Goal: Task Accomplishment & Management: Complete application form

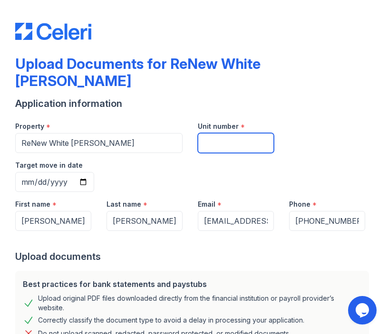
click at [223, 133] on input "Unit number" at bounding box center [236, 143] width 76 height 20
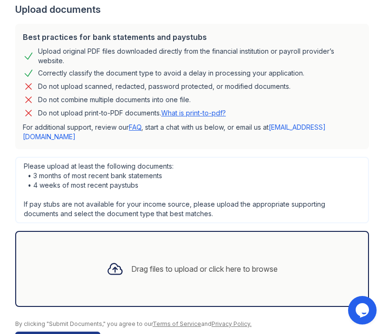
scroll to position [248, 0]
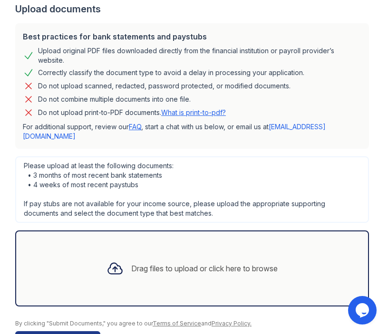
type input "/"
click at [187, 263] on div "Drag files to upload or click here to browse" at bounding box center [204, 268] width 147 height 11
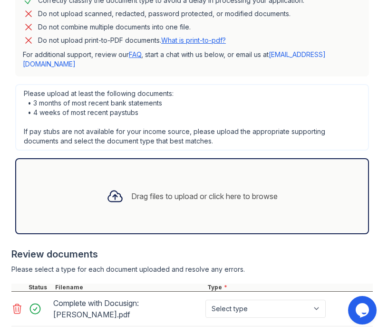
scroll to position [342, 0]
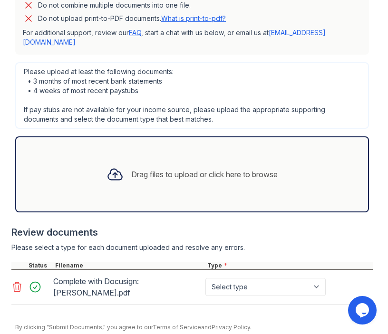
click at [257, 278] on select "Select type Paystub Bank Statement Offer Letter Tax Documents Benefit Award Let…" at bounding box center [265, 287] width 120 height 18
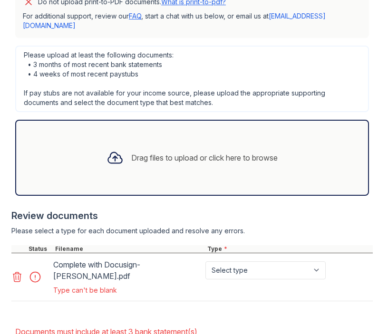
scroll to position [412, 0]
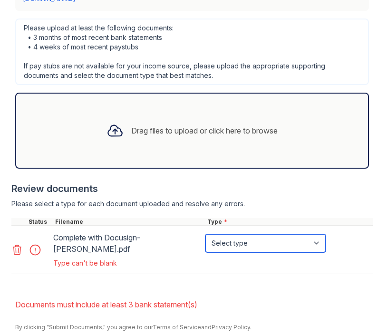
click at [264, 235] on select "Select type Paystub Bank Statement Offer Letter Tax Documents Benefit Award Let…" at bounding box center [265, 244] width 120 height 18
select select "offer_letter"
click at [205, 235] on select "Select type Paystub Bank Statement Offer Letter Tax Documents Benefit Award Let…" at bounding box center [265, 244] width 120 height 18
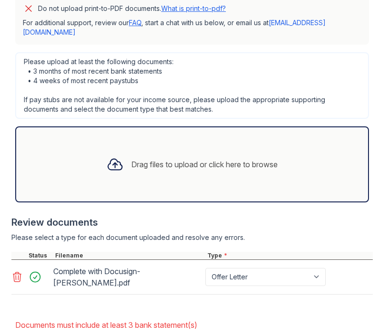
scroll to position [399, 0]
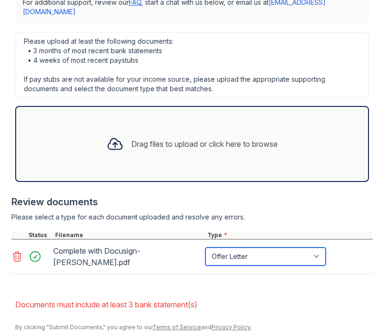
click at [219, 248] on select "Paystub Bank Statement Offer Letter Tax Documents Benefit Award Letter Investme…" at bounding box center [265, 257] width 120 height 18
select select "other"
click at [205, 248] on select "Paystub Bank Statement Offer Letter Tax Documents Benefit Award Letter Investme…" at bounding box center [265, 257] width 120 height 18
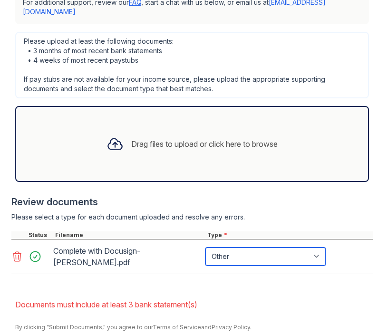
click at [254, 248] on select "Paystub Bank Statement Offer Letter Tax Documents Benefit Award Letter Investme…" at bounding box center [265, 257] width 120 height 18
select select "offer_letter"
click at [205, 248] on select "Paystub Bank Statement Offer Letter Tax Documents Benefit Award Letter Investme…" at bounding box center [265, 257] width 120 height 18
click at [78, 300] on form "Application information Property * ReNew White Marsh Unit number * / Target mov…" at bounding box center [194, 38] width 358 height 626
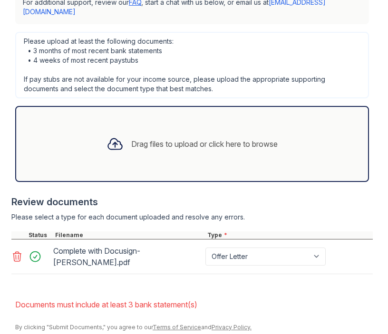
click at [164, 138] on div "Drag files to upload or click here to browse" at bounding box center [204, 143] width 147 height 11
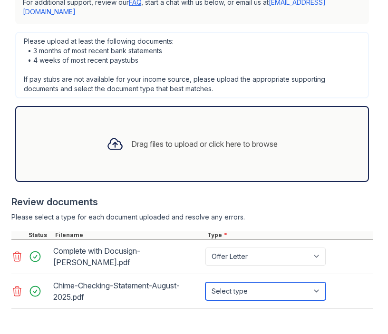
click at [257, 283] on select "Select type Paystub Bank Statement Offer Letter Tax Documents Benefit Award Let…" at bounding box center [265, 292] width 120 height 18
select select "bank_statement"
click at [205, 283] on select "Select type Paystub Bank Statement Offer Letter Tax Documents Benefit Award Let…" at bounding box center [265, 292] width 120 height 18
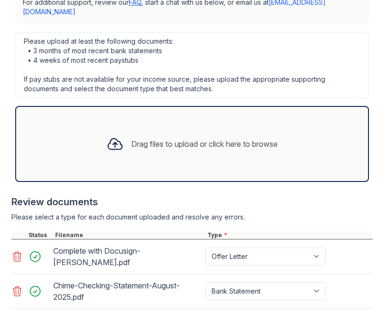
click at [225, 128] on div "Drag files to upload or click here to browse" at bounding box center [192, 144] width 186 height 32
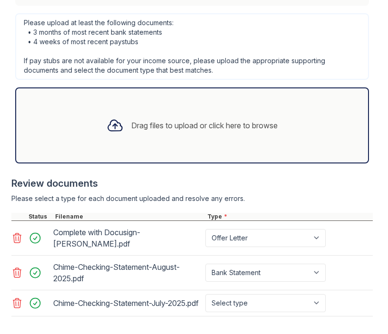
scroll to position [421, 0]
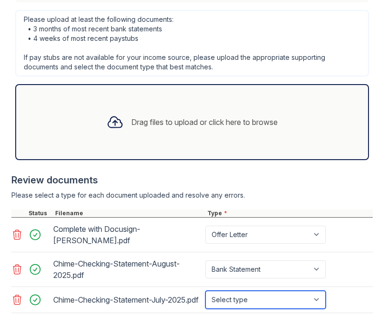
click at [273, 291] on select "Select type Paystub Bank Statement Offer Letter Tax Documents Benefit Award Let…" at bounding box center [265, 300] width 120 height 18
select select "bank_statement"
click at [205, 291] on select "Select type Paystub Bank Statement Offer Letter Tax Documents Benefit Award Let…" at bounding box center [265, 300] width 120 height 18
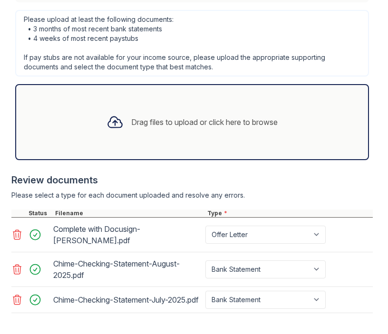
click at [263, 164] on div at bounding box center [192, 169] width 362 height 10
click at [259, 114] on div "Drag files to upload or click here to browse" at bounding box center [192, 122] width 354 height 76
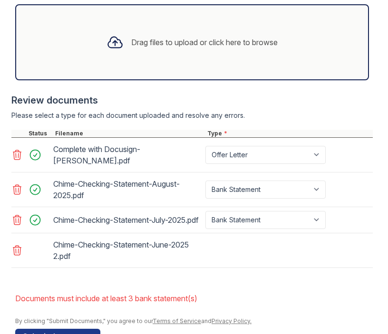
scroll to position [503, 0]
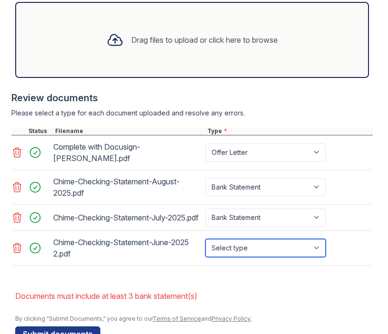
click at [272, 239] on select "Select type Paystub Bank Statement Offer Letter Tax Documents Benefit Award Let…" at bounding box center [265, 248] width 120 height 18
select select "bank_statement"
click at [205, 239] on select "Select type Paystub Bank Statement Offer Letter Tax Documents Benefit Award Let…" at bounding box center [265, 248] width 120 height 18
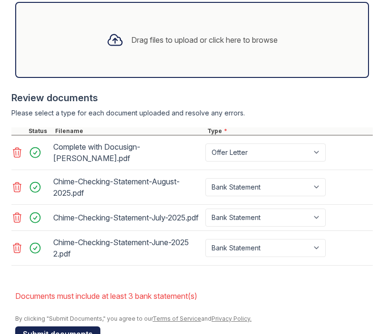
click at [52, 327] on button "Submit documents" at bounding box center [57, 334] width 85 height 15
